Goal: Browse casually: Explore the website without a specific task or goal

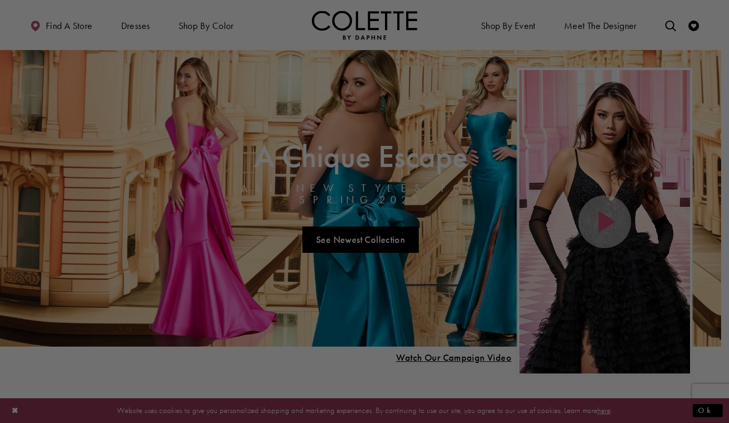
click at [134, 26] on div at bounding box center [368, 213] width 736 height 427
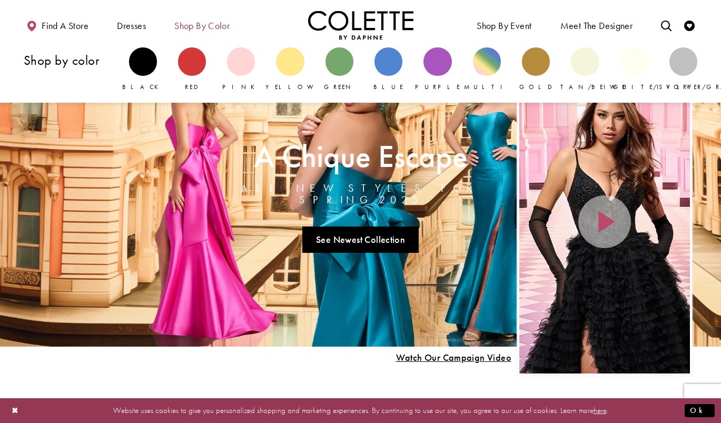
click at [214, 25] on span "Shop by color" at bounding box center [201, 26] width 55 height 11
click at [142, 68] on div "Primary block" at bounding box center [143, 61] width 28 height 28
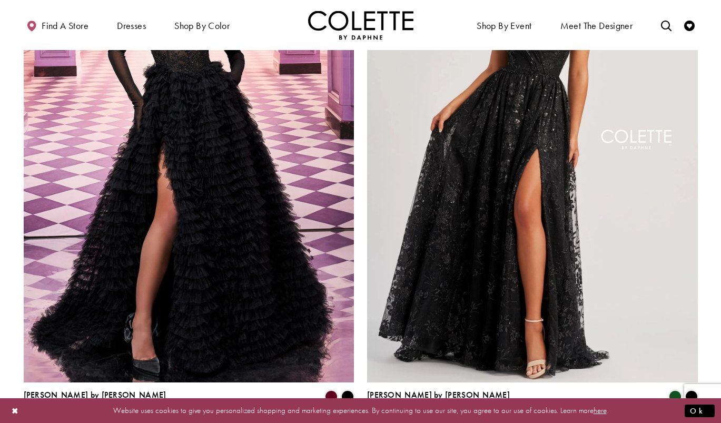
scroll to position [1843, 0]
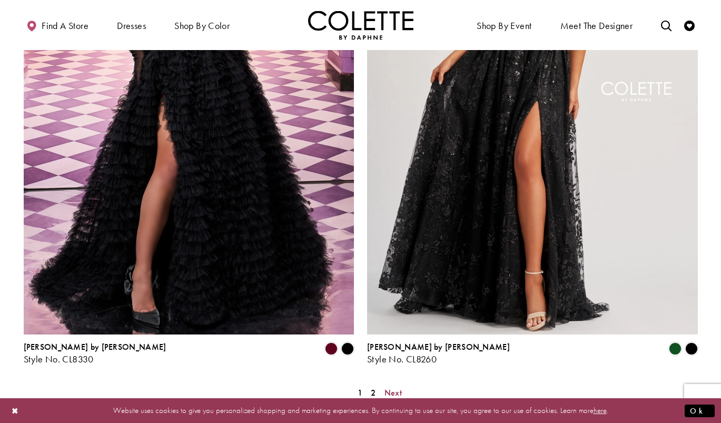
click at [392, 387] on span "Next" at bounding box center [392, 392] width 17 height 11
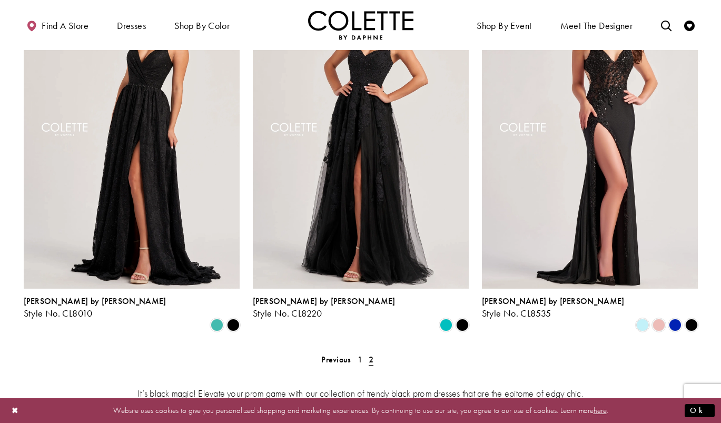
scroll to position [583, 0]
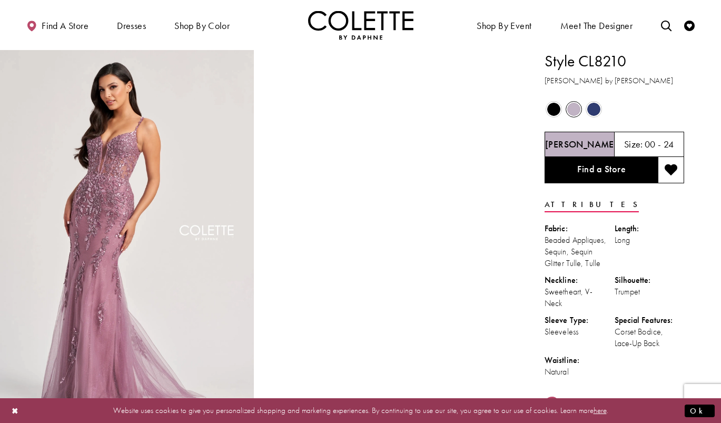
click at [374, 21] on img "Visit Home Page" at bounding box center [360, 25] width 105 height 29
